Goal: Information Seeking & Learning: Understand process/instructions

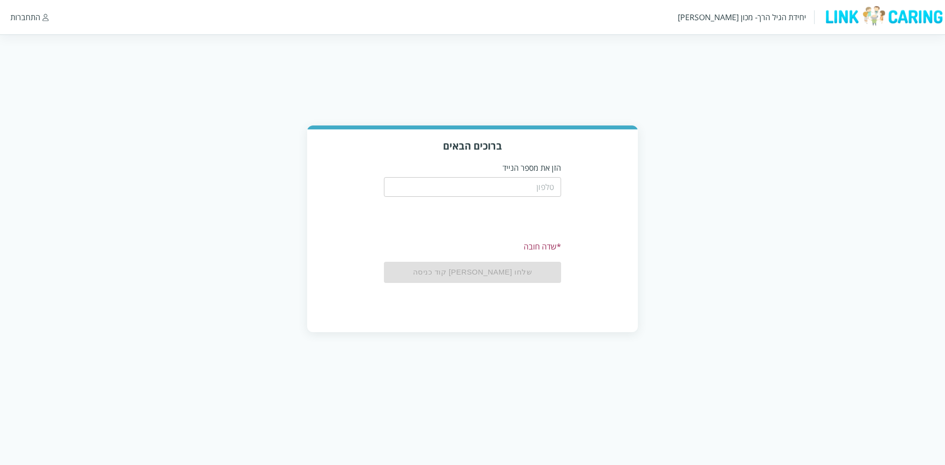
click at [501, 173] on div "​" at bounding box center [472, 186] width 177 height 26
click at [506, 186] on input "tel" at bounding box center [472, 187] width 177 height 20
type input "0587811111"
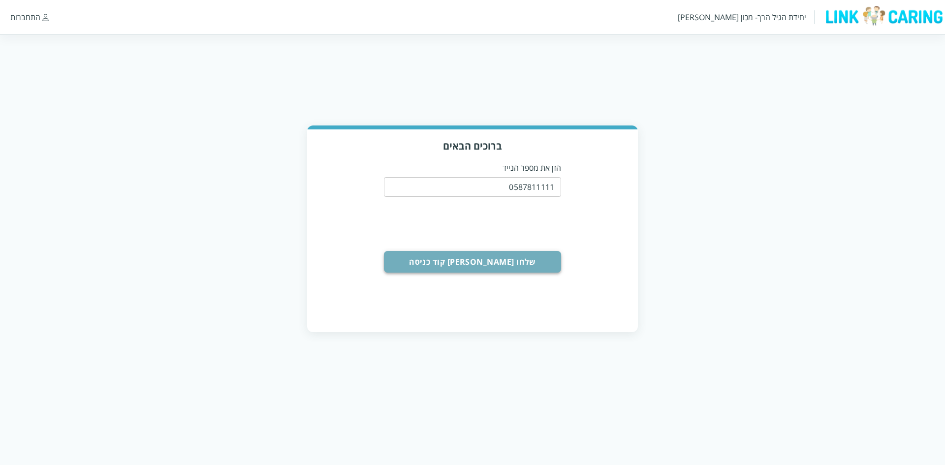
click at [533, 252] on button "שלחו [PERSON_NAME] קוד כניסה" at bounding box center [472, 262] width 177 height 22
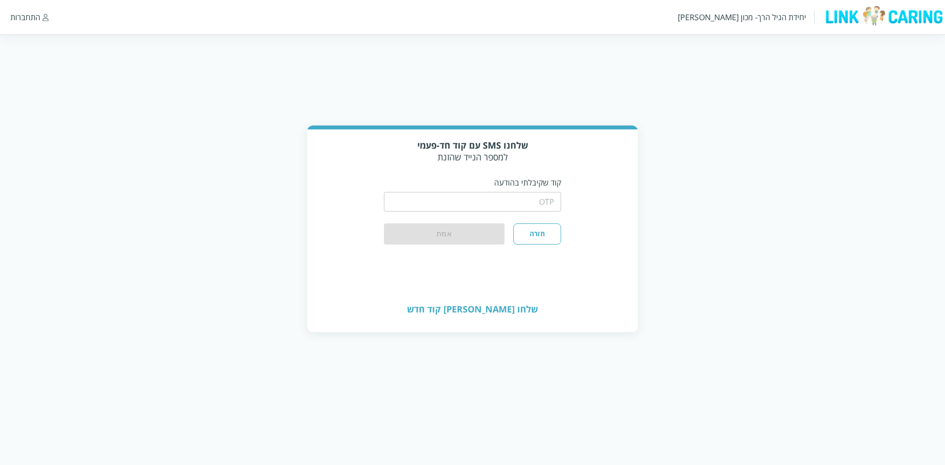
click at [496, 192] on input "string" at bounding box center [472, 202] width 177 height 20
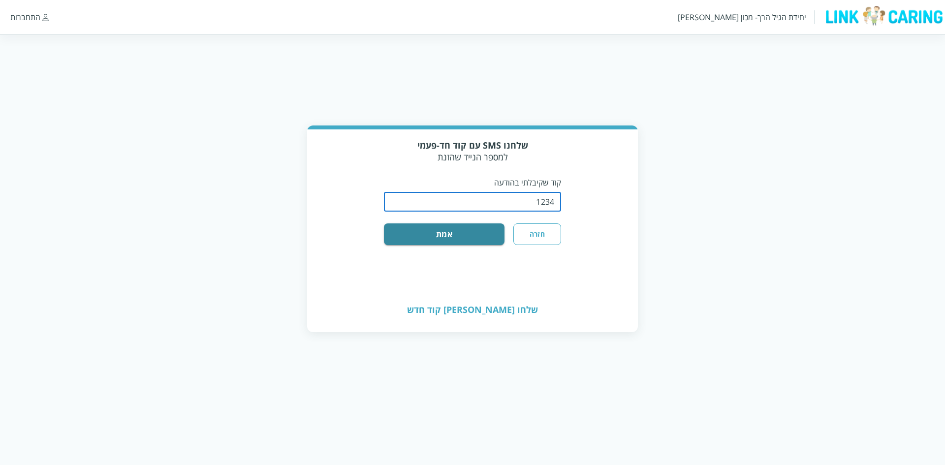
type input "1234"
click at [472, 245] on div "שלחנו SMS עם קוד חד-פעמי למספר הנייד שהזנת קוד שקיבלתי בהודעה ​ חזרה אמת" at bounding box center [472, 208] width 331 height 158
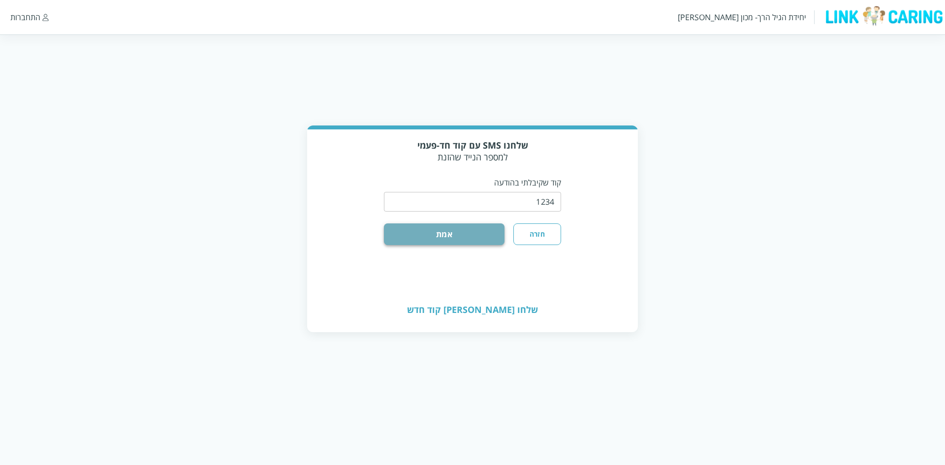
click at [465, 235] on button "אמת" at bounding box center [444, 234] width 121 height 22
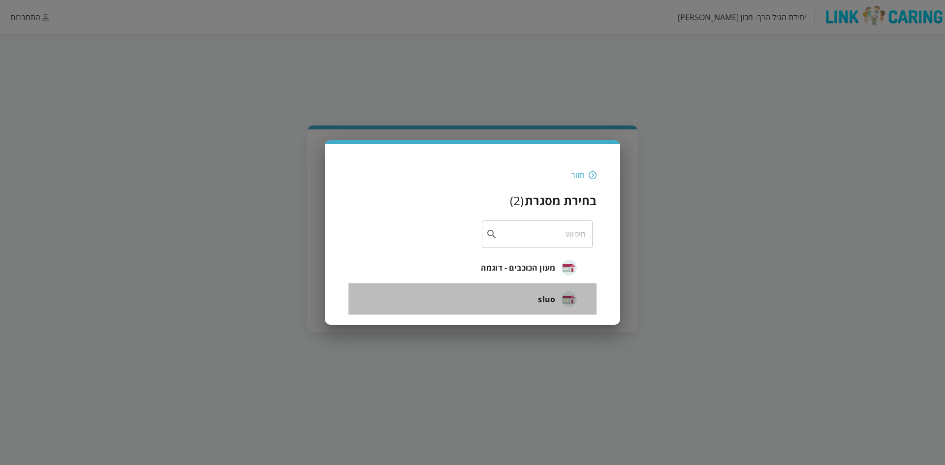
click at [536, 297] on li "sluo" at bounding box center [472, 298] width 248 height 31
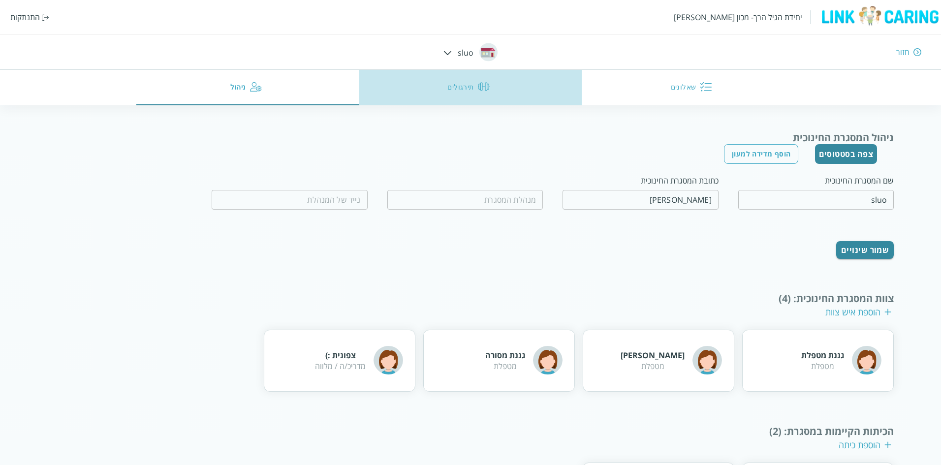
click at [480, 90] on img "button" at bounding box center [484, 87] width 12 height 12
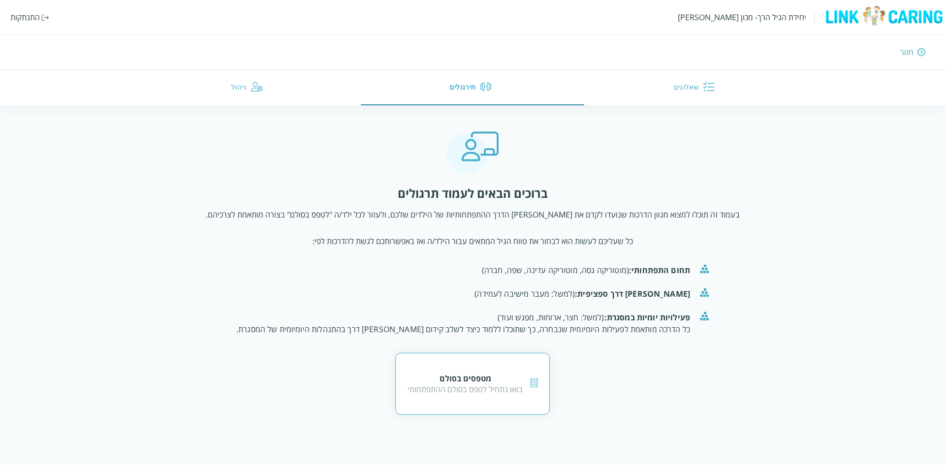
click at [474, 373] on div "מטפסים בסולם" at bounding box center [464, 378] width 115 height 11
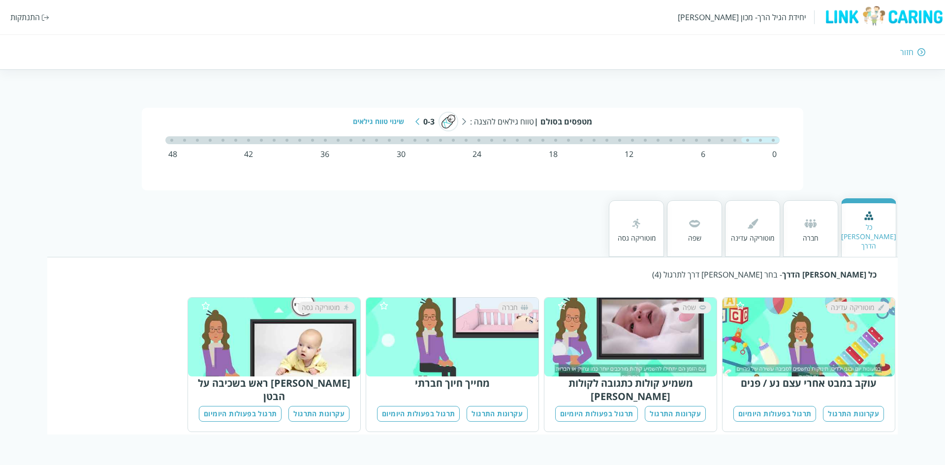
click at [660, 406] on button "עקרונות התרגול" at bounding box center [675, 414] width 61 height 16
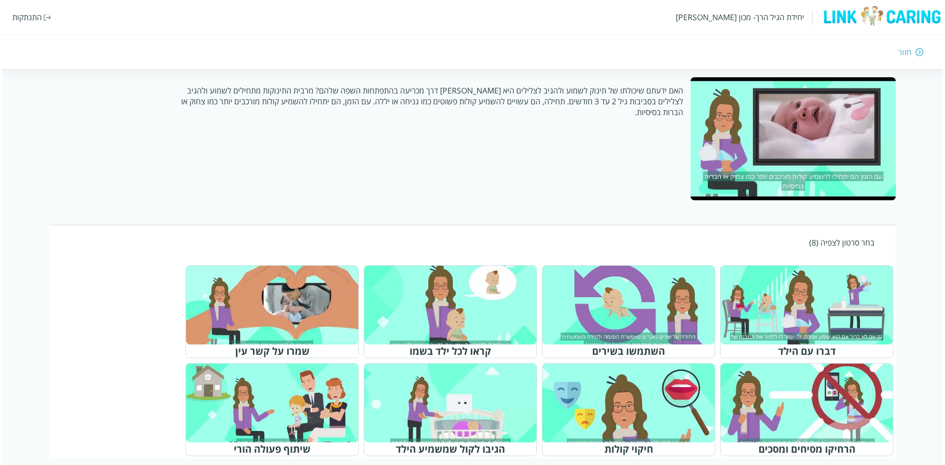
scroll to position [202, 0]
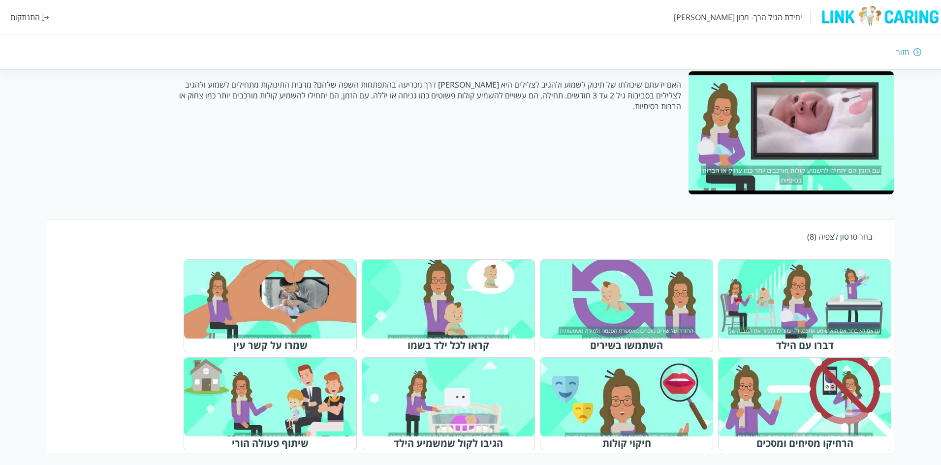
click at [645, 271] on div at bounding box center [631, 299] width 155 height 71
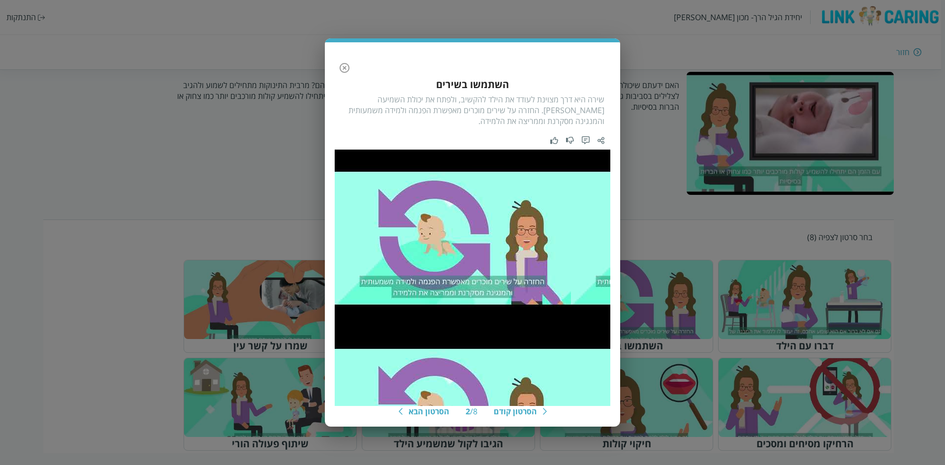
click at [403, 408] on img at bounding box center [401, 411] width 4 height 7
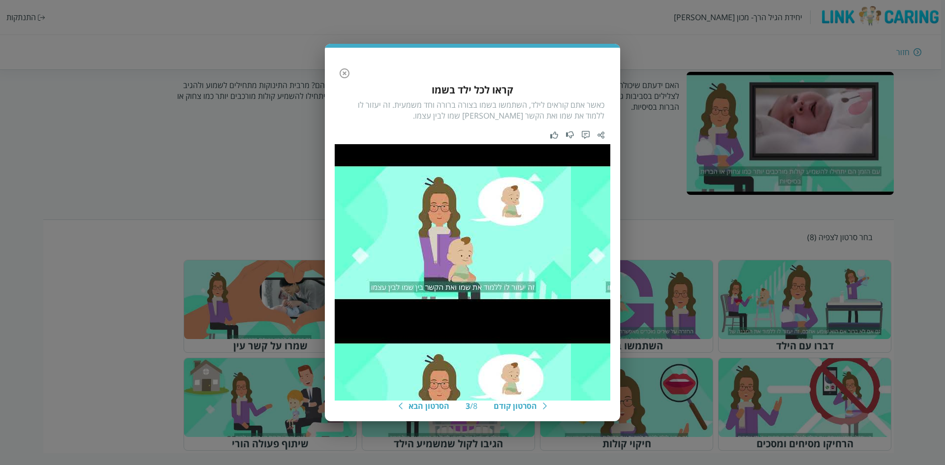
click at [411, 404] on div "הסרטון הבא" at bounding box center [424, 406] width 51 height 11
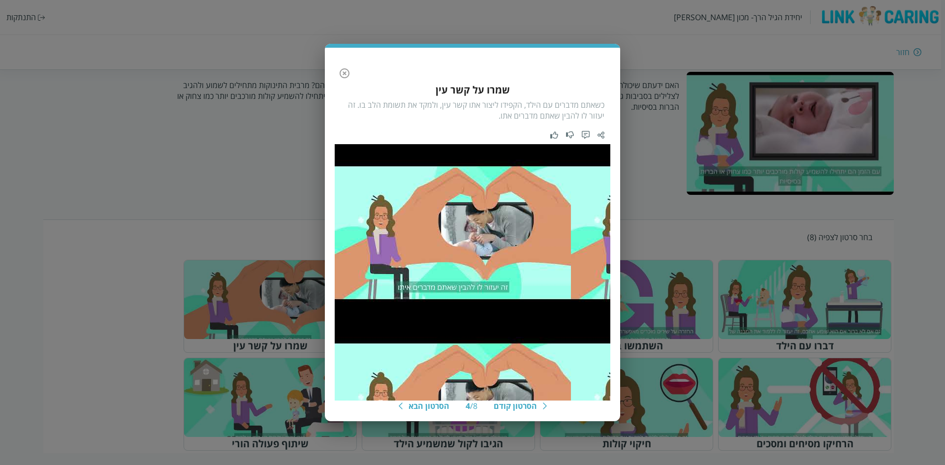
click at [411, 404] on div "הסרטון הבא" at bounding box center [424, 406] width 51 height 11
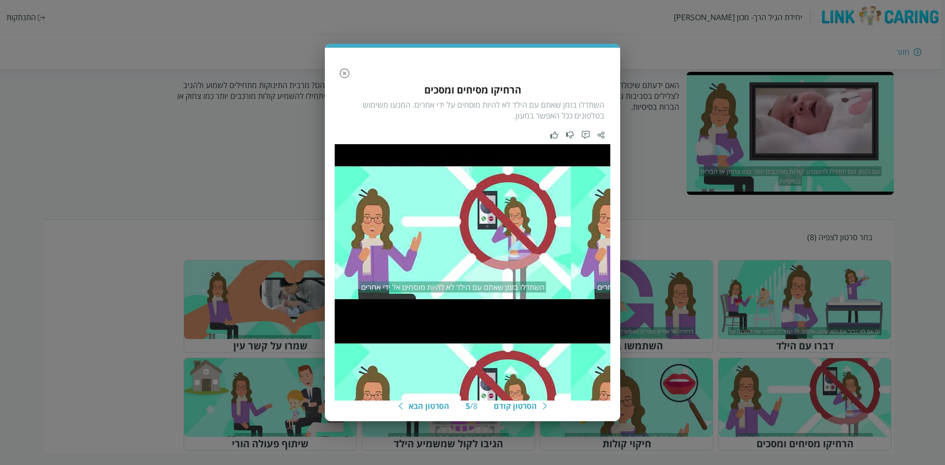
click at [411, 404] on div "הסרטון הבא" at bounding box center [424, 406] width 51 height 11
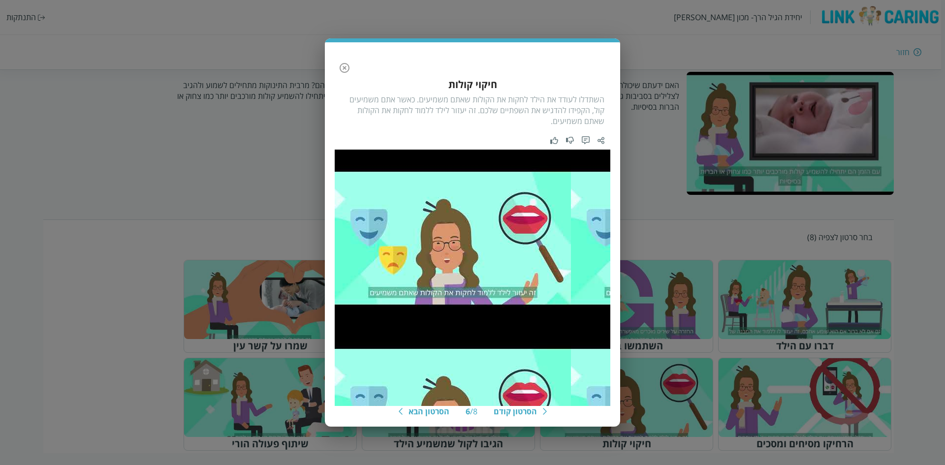
click at [411, 406] on div "הסרטון הבא" at bounding box center [424, 411] width 51 height 11
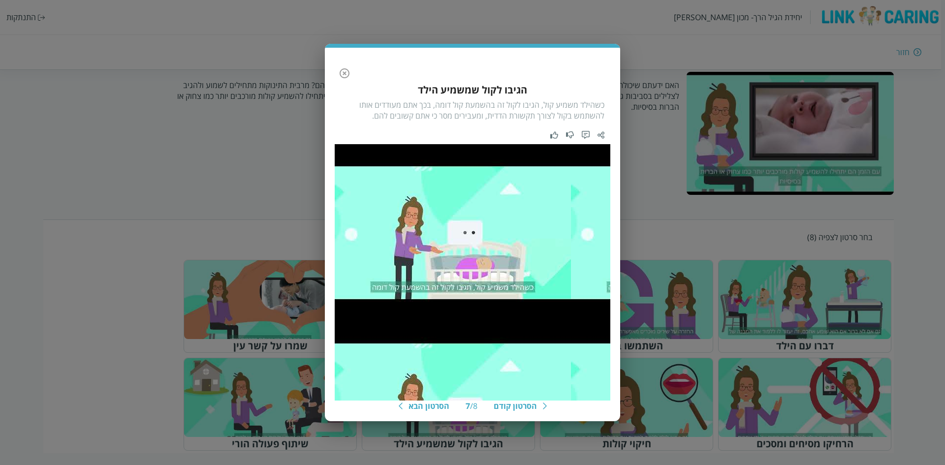
click at [411, 404] on div "הסרטון הבא" at bounding box center [424, 406] width 51 height 11
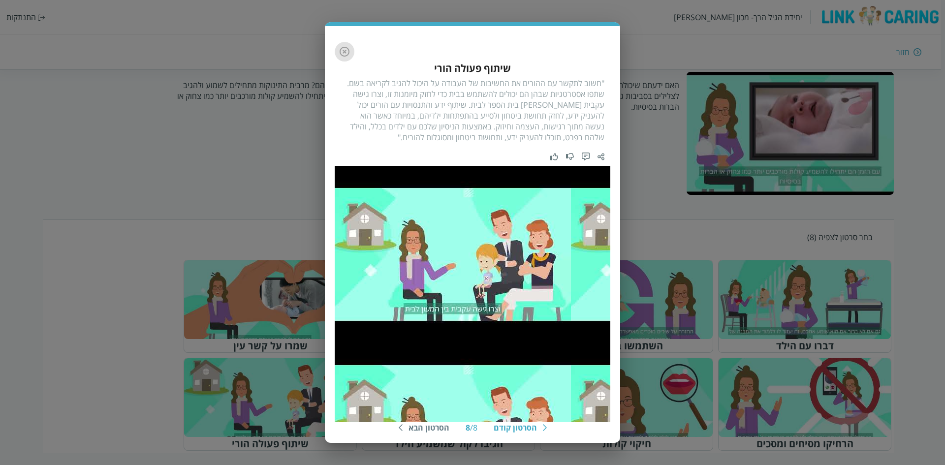
drag, startPoint x: 344, startPoint y: 64, endPoint x: 441, endPoint y: 113, distance: 107.8
click at [438, 111] on div "הסרטון קודם 8 / 8 הסרטון הבא שיתוף פעולה הורי "חשוב לתקשר עם ההורים את החשיבות …" at bounding box center [472, 234] width 295 height 417
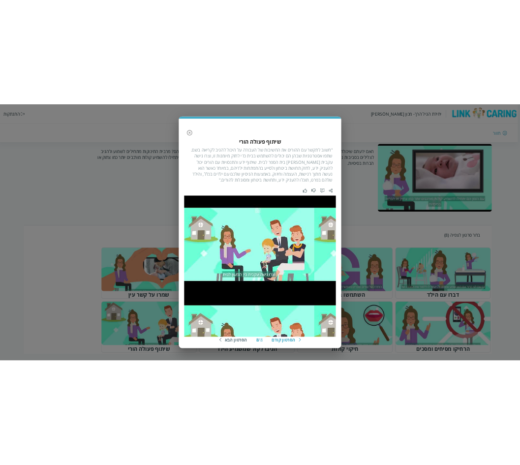
scroll to position [198, 0]
